Goal: Use online tool/utility: Utilize a website feature to perform a specific function

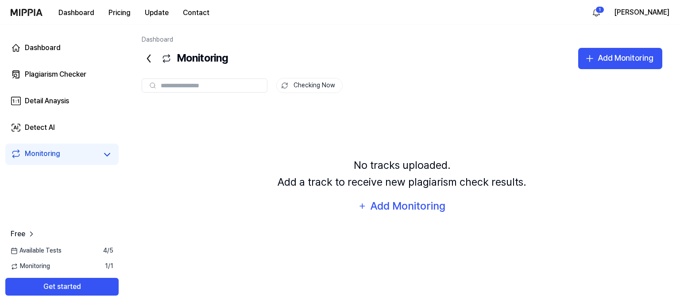
click at [344, 143] on div "No tracks uploaded. Add a track to receive new plagiarism check results. Add Mo…" at bounding box center [402, 186] width 521 height 163
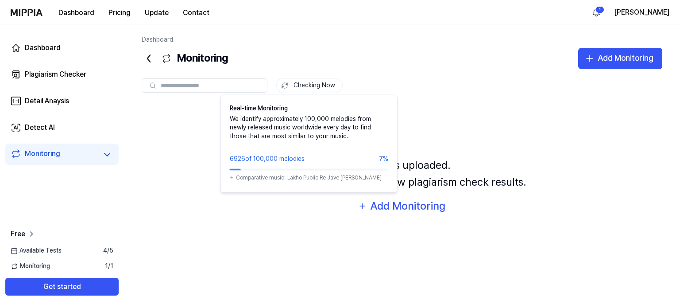
click at [310, 84] on button "Checking Now" at bounding box center [309, 85] width 66 height 15
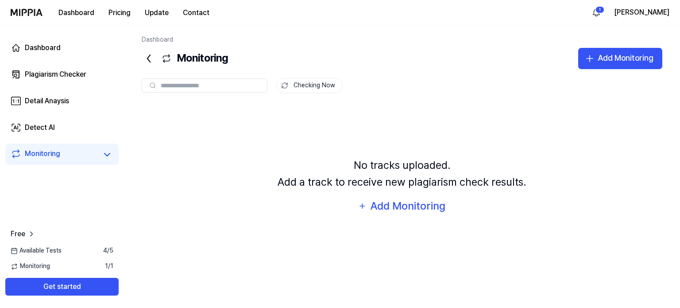
click at [44, 267] on span "Monitoring" at bounding box center [30, 266] width 39 height 9
click at [82, 78] on div "Plagiarism Checker" at bounding box center [56, 74] width 62 height 11
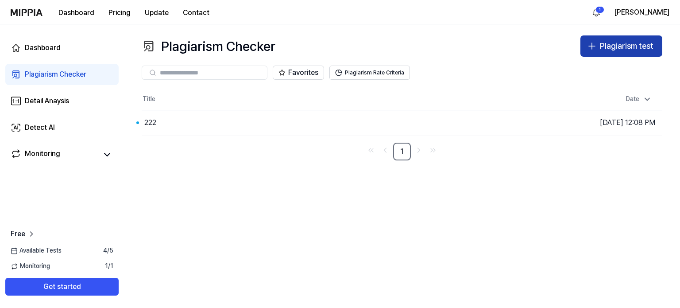
click at [611, 36] on button "Plagiarism test" at bounding box center [622, 45] width 82 height 21
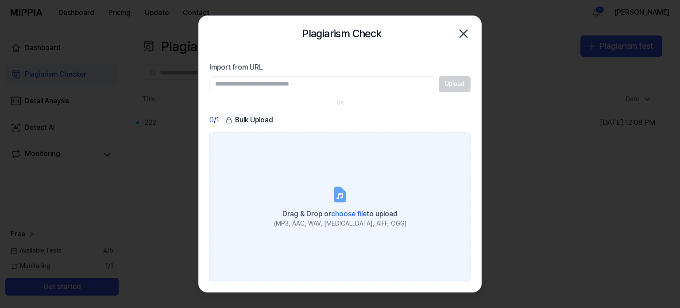
click at [326, 186] on label "Drag & Drop or choose file to upload (MP3, AAC, WAV, [MEDICAL_DATA], AIFF, OGG)" at bounding box center [339, 207] width 261 height 150
click at [0, 0] on input "Drag & Drop or choose file to upload (MP3, AAC, WAV, [MEDICAL_DATA], AIFF, OGG)" at bounding box center [0, 0] width 0 height 0
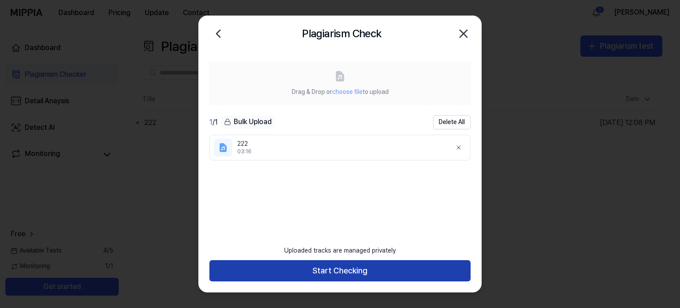
click at [383, 267] on button "Start Checking" at bounding box center [339, 270] width 261 height 21
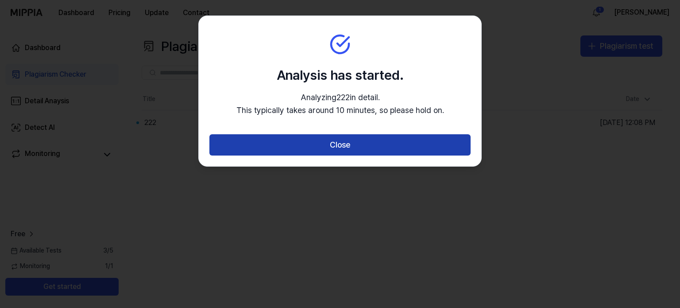
click at [399, 151] on button "Close" at bounding box center [339, 144] width 261 height 21
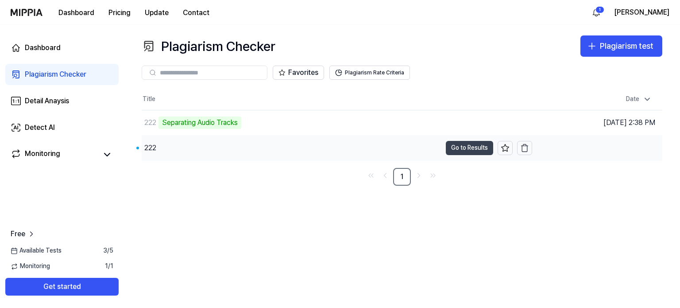
click at [465, 145] on button "Go to Results" at bounding box center [469, 148] width 47 height 14
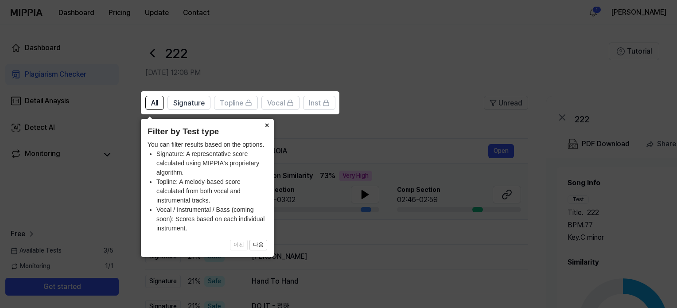
click at [267, 125] on button "×" at bounding box center [267, 125] width 14 height 12
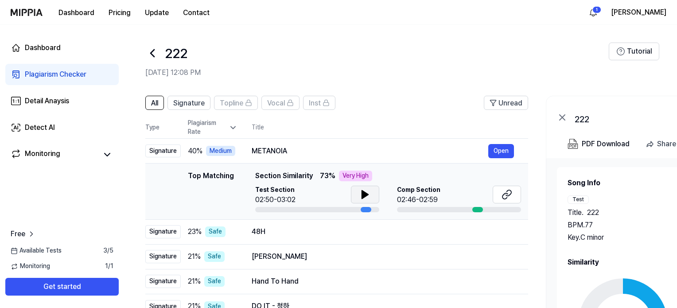
click at [360, 194] on icon at bounding box center [365, 194] width 11 height 11
click at [366, 193] on icon at bounding box center [367, 194] width 2 height 7
click at [360, 192] on icon at bounding box center [365, 194] width 11 height 11
click at [285, 235] on div "48H" at bounding box center [370, 231] width 236 height 11
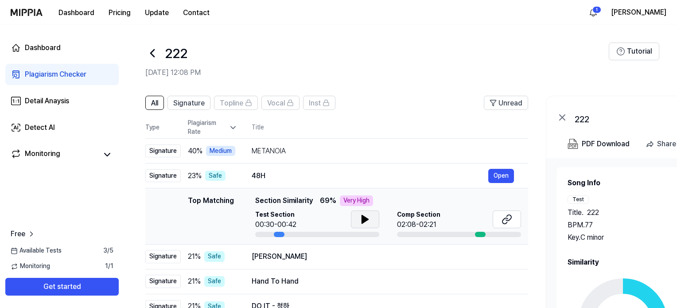
click at [364, 222] on icon at bounding box center [365, 219] width 11 height 11
click at [352, 202] on div "Very High" at bounding box center [356, 200] width 33 height 11
click at [500, 219] on button at bounding box center [506, 219] width 28 height 18
click at [447, 152] on div "METANOIA" at bounding box center [370, 151] width 236 height 11
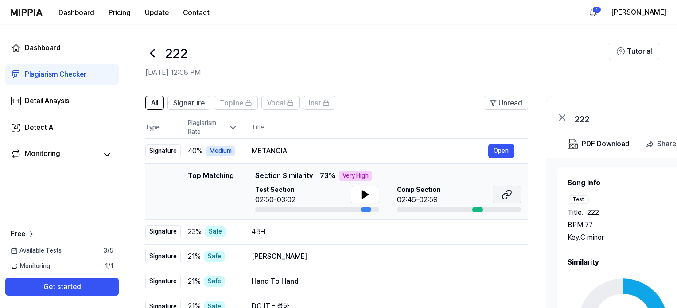
click at [504, 202] on button at bounding box center [506, 195] width 28 height 18
click at [51, 269] on div "Monitoring 1 / 1" at bounding box center [62, 266] width 124 height 9
click at [159, 58] on icon at bounding box center [152, 53] width 14 height 14
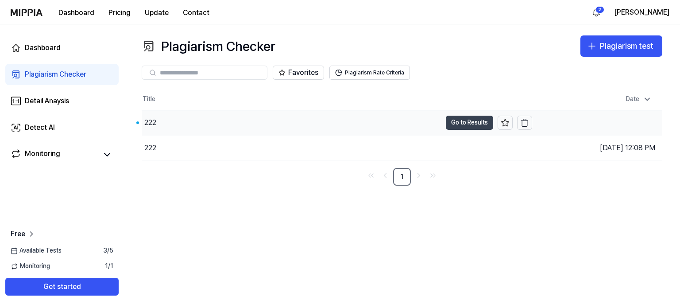
click at [467, 125] on button "Go to Results" at bounding box center [469, 123] width 47 height 14
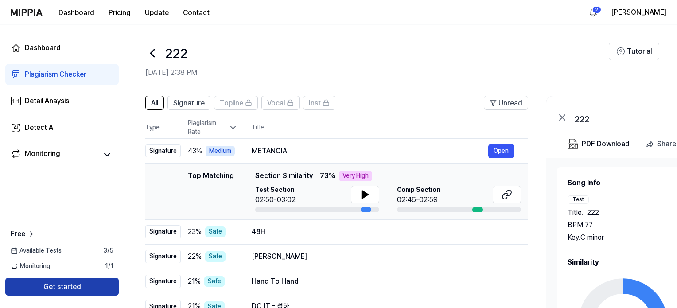
click at [83, 286] on button "Get started" at bounding box center [61, 287] width 113 height 18
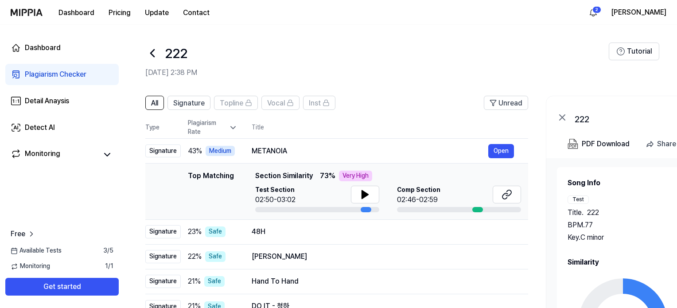
click at [81, 74] on div "Plagiarism Checker" at bounding box center [56, 74] width 62 height 11
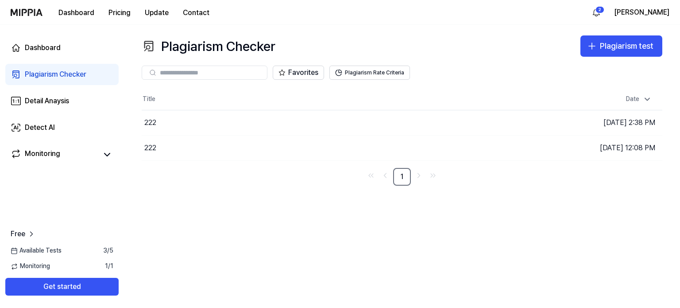
click at [601, 57] on div "Favorites Plagiarism Rate Criteria" at bounding box center [402, 73] width 521 height 32
click at [606, 51] on div "Plagiarism test" at bounding box center [627, 46] width 54 height 13
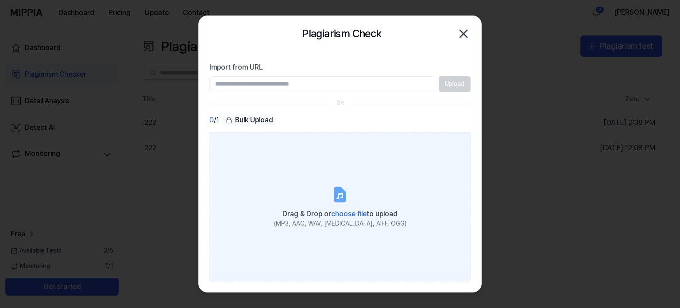
click at [323, 202] on label "Drag & Drop or choose file to upload (MP3, AAC, WAV, [MEDICAL_DATA], AIFF, OGG)" at bounding box center [339, 207] width 261 height 150
click at [0, 0] on input "Drag & Drop or choose file to upload (MP3, AAC, WAV, [MEDICAL_DATA], AIFF, OGG)" at bounding box center [0, 0] width 0 height 0
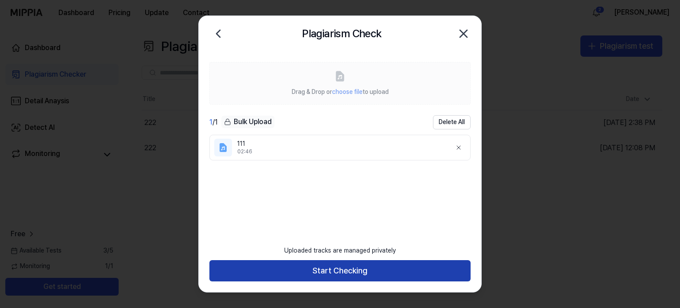
click at [386, 266] on button "Start Checking" at bounding box center [339, 270] width 261 height 21
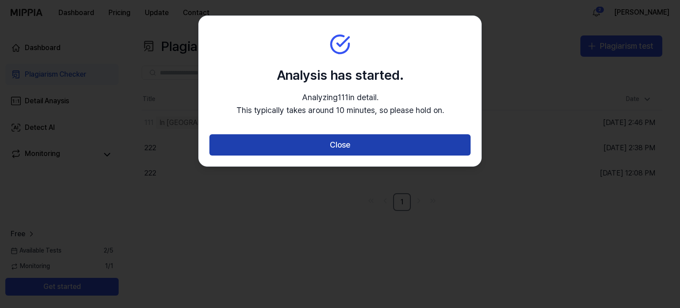
click at [390, 151] on button "Close" at bounding box center [339, 144] width 261 height 21
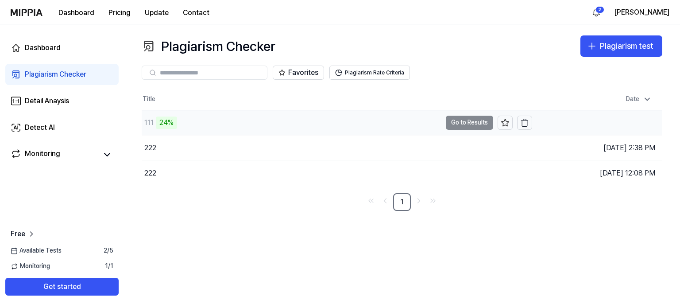
click at [451, 121] on td "111 24% Go to Results" at bounding box center [337, 122] width 391 height 25
click at [478, 124] on button "Go to Results" at bounding box center [469, 123] width 47 height 14
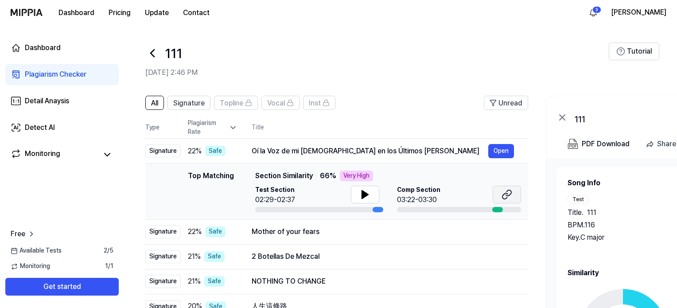
click at [500, 192] on button at bounding box center [506, 195] width 28 height 18
click at [304, 279] on div "NOTHING TO CHANGE" at bounding box center [370, 281] width 236 height 11
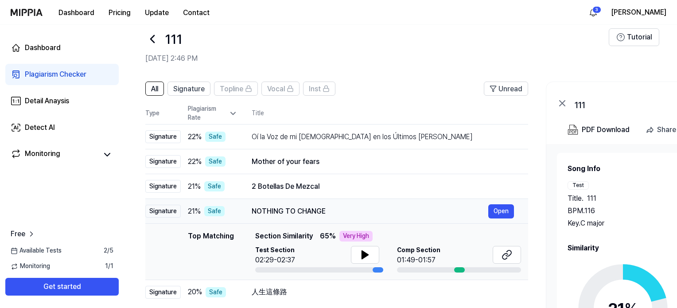
scroll to position [16, 0]
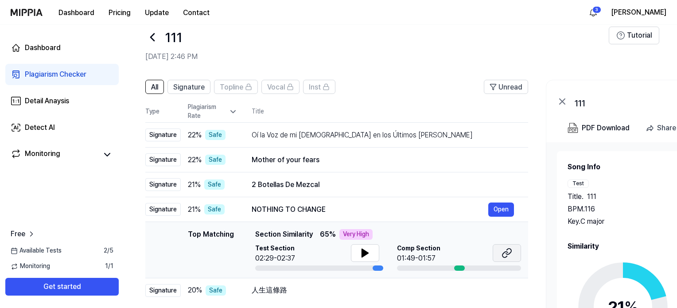
click at [507, 248] on icon at bounding box center [506, 253] width 11 height 11
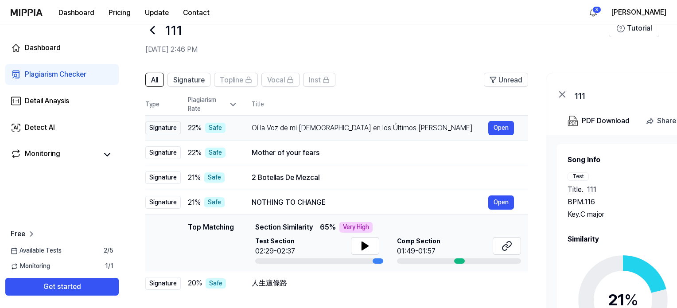
scroll to position [0, 0]
